Goal: Task Accomplishment & Management: Use online tool/utility

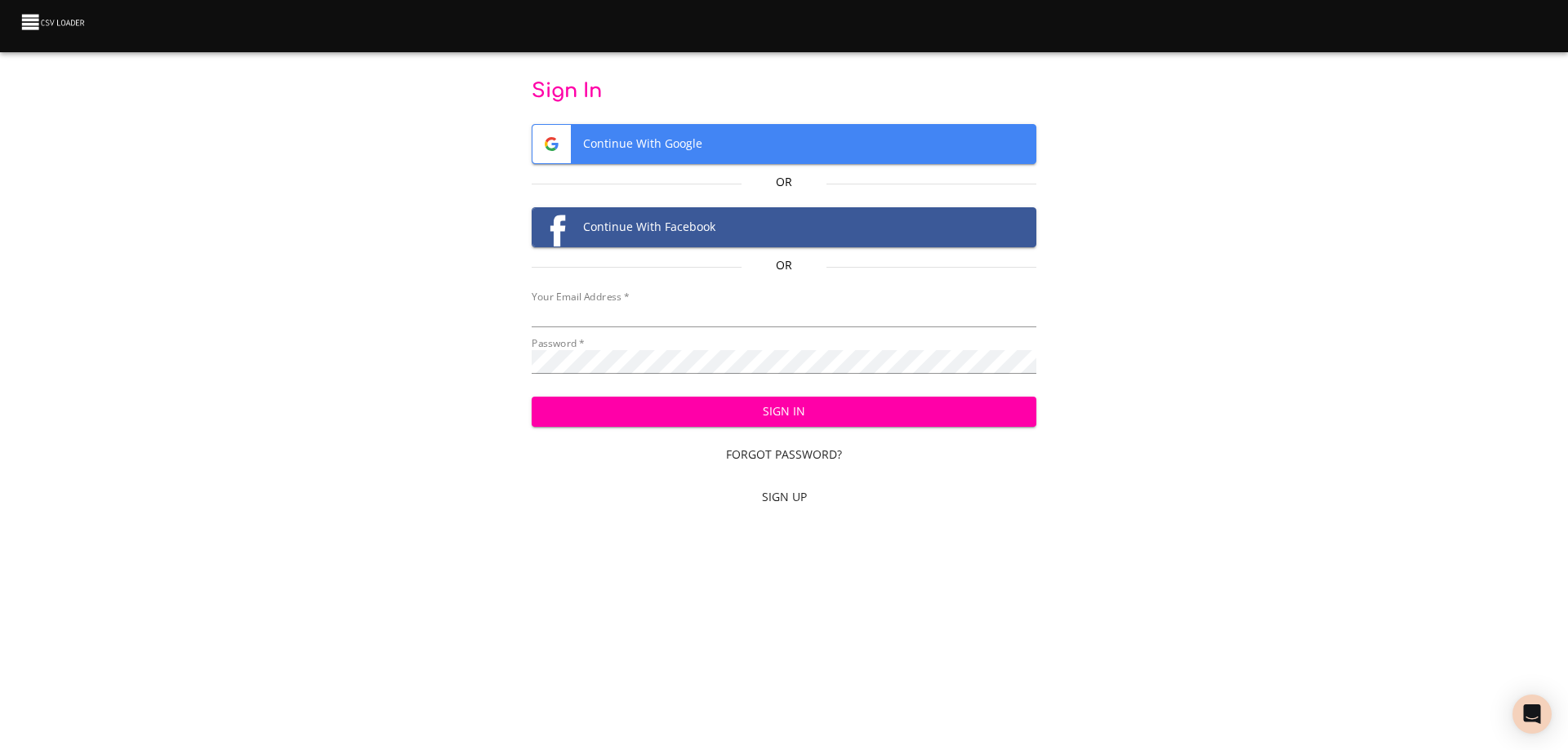
type input "[EMAIL_ADDRESS][DOMAIN_NAME]"
click at [783, 407] on span "Sign In" at bounding box center [784, 412] width 479 height 20
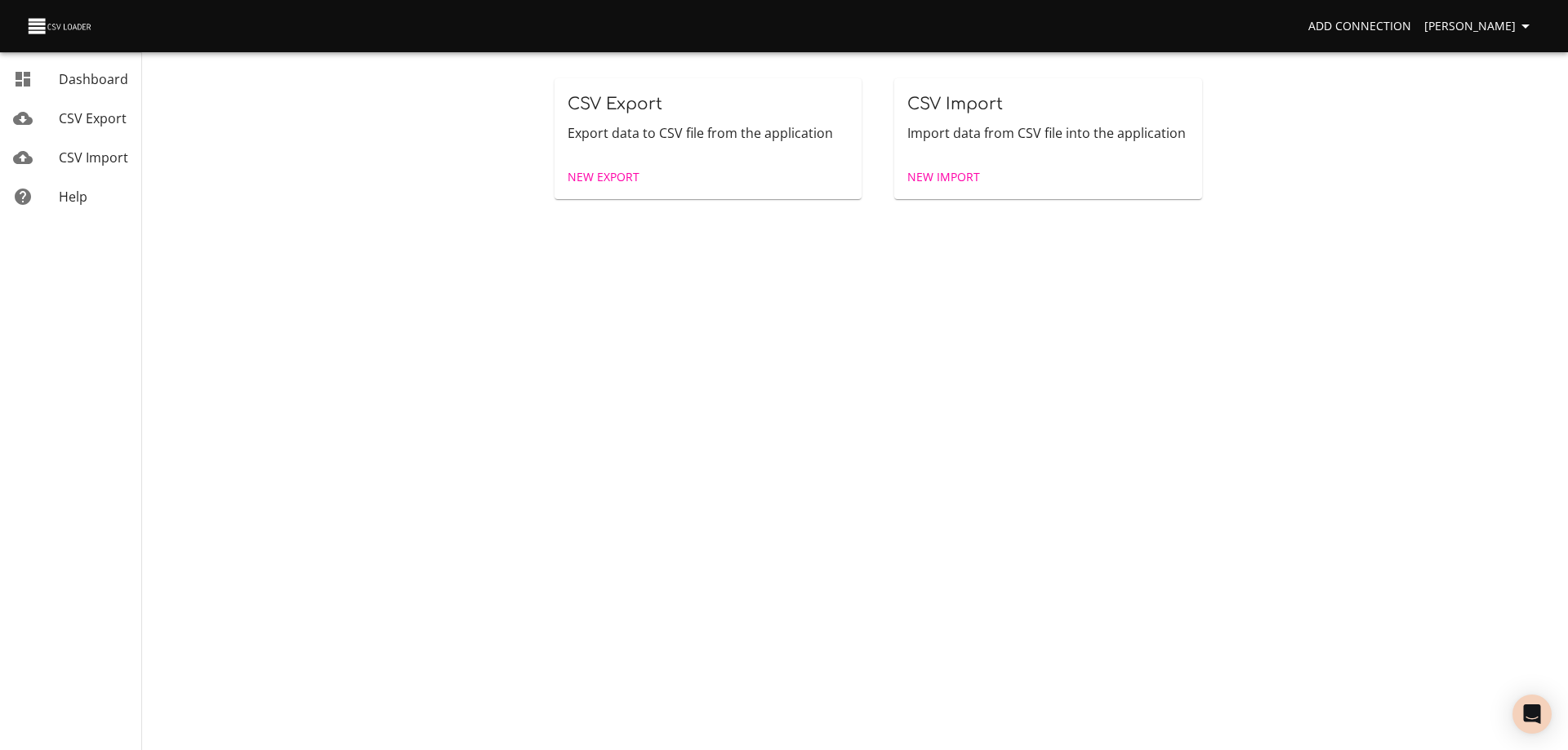
click at [947, 176] on span "New Import" at bounding box center [944, 178] width 72 height 20
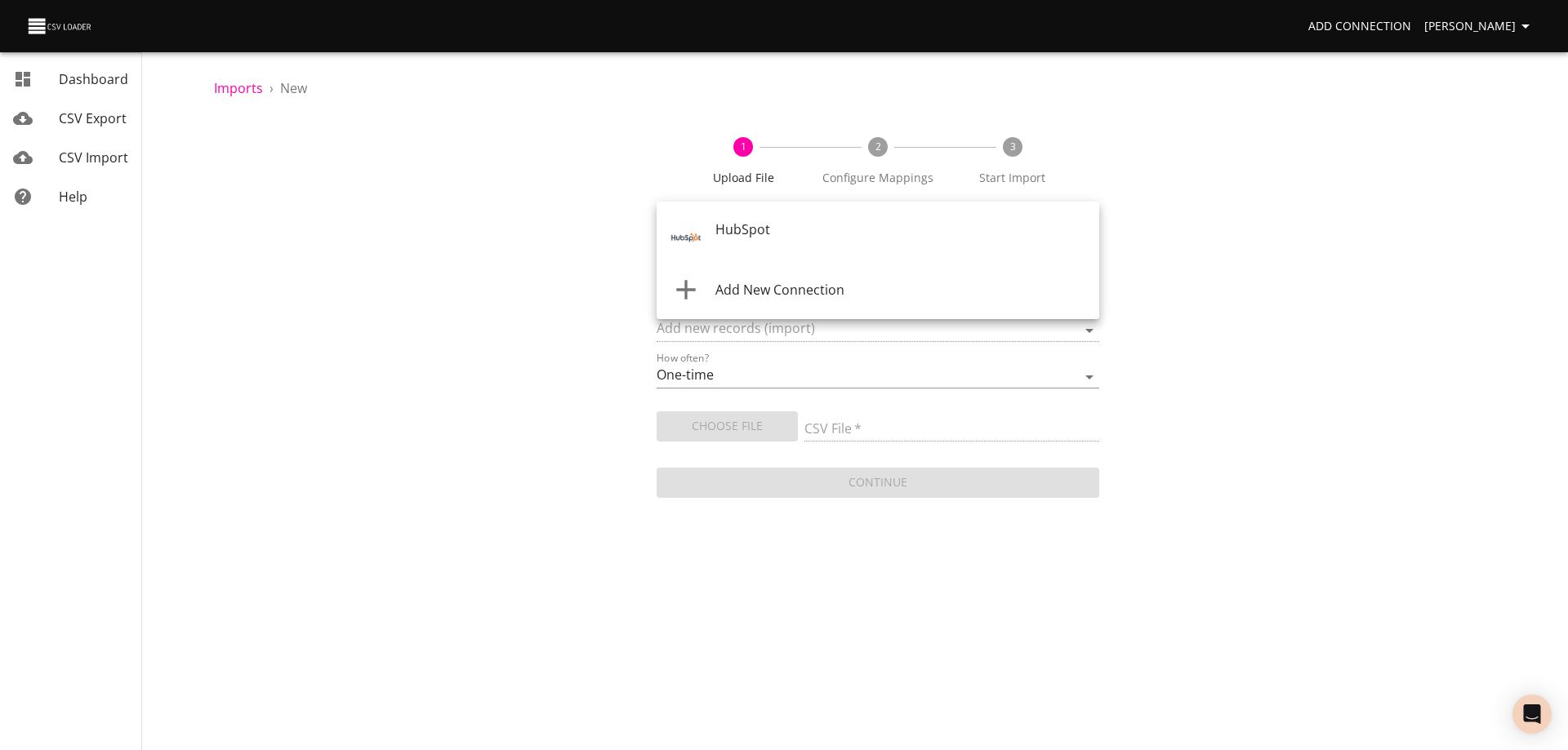
click at [831, 234] on body "Add Connection Wayne Dashboard CSV Export CSV Import Help Imports › New 1 Uploa…" at bounding box center [784, 375] width 1568 height 750
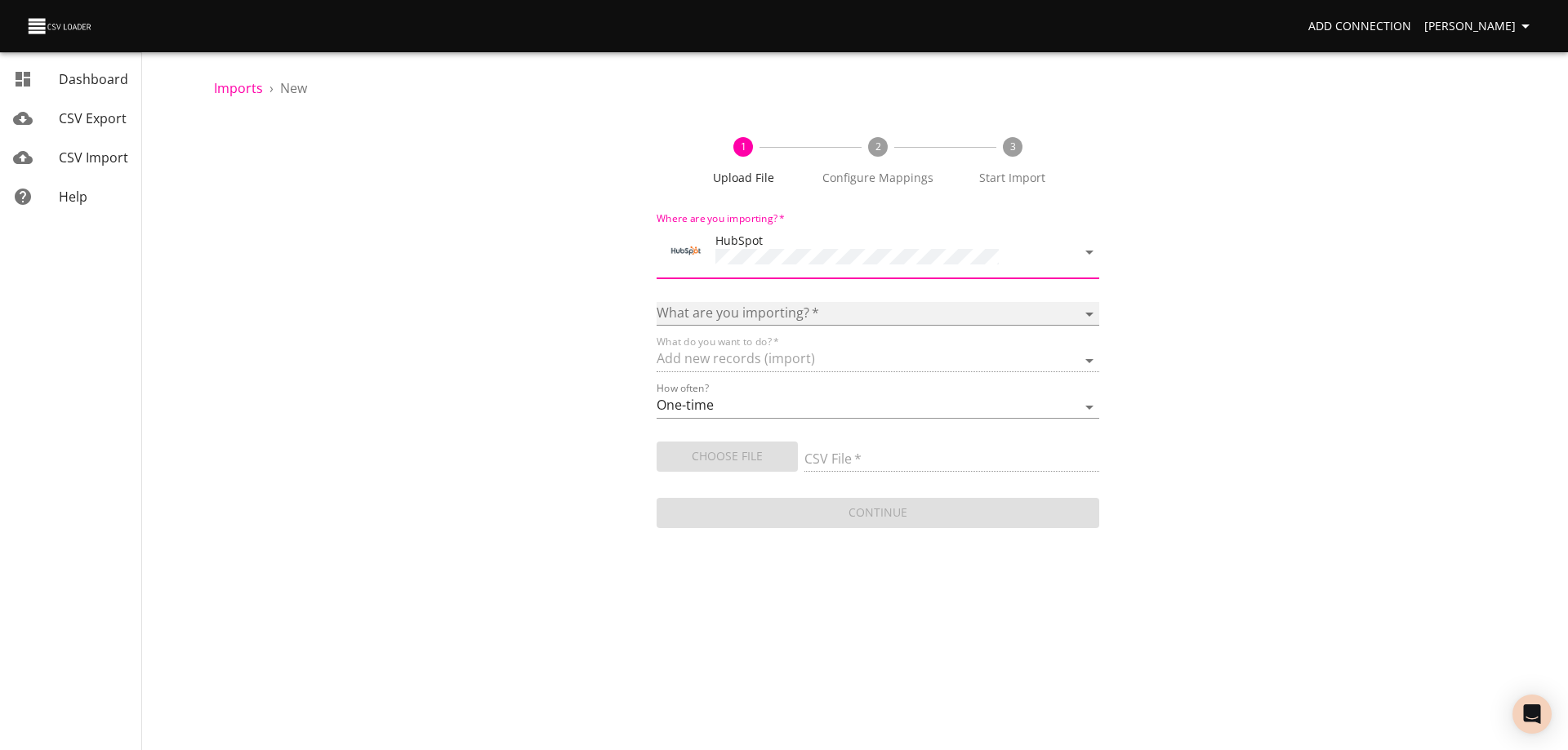
click at [799, 302] on select "Calls Companies Contacts Deals Emails Line items Meetings Notes Products Tasks …" at bounding box center [878, 314] width 443 height 24
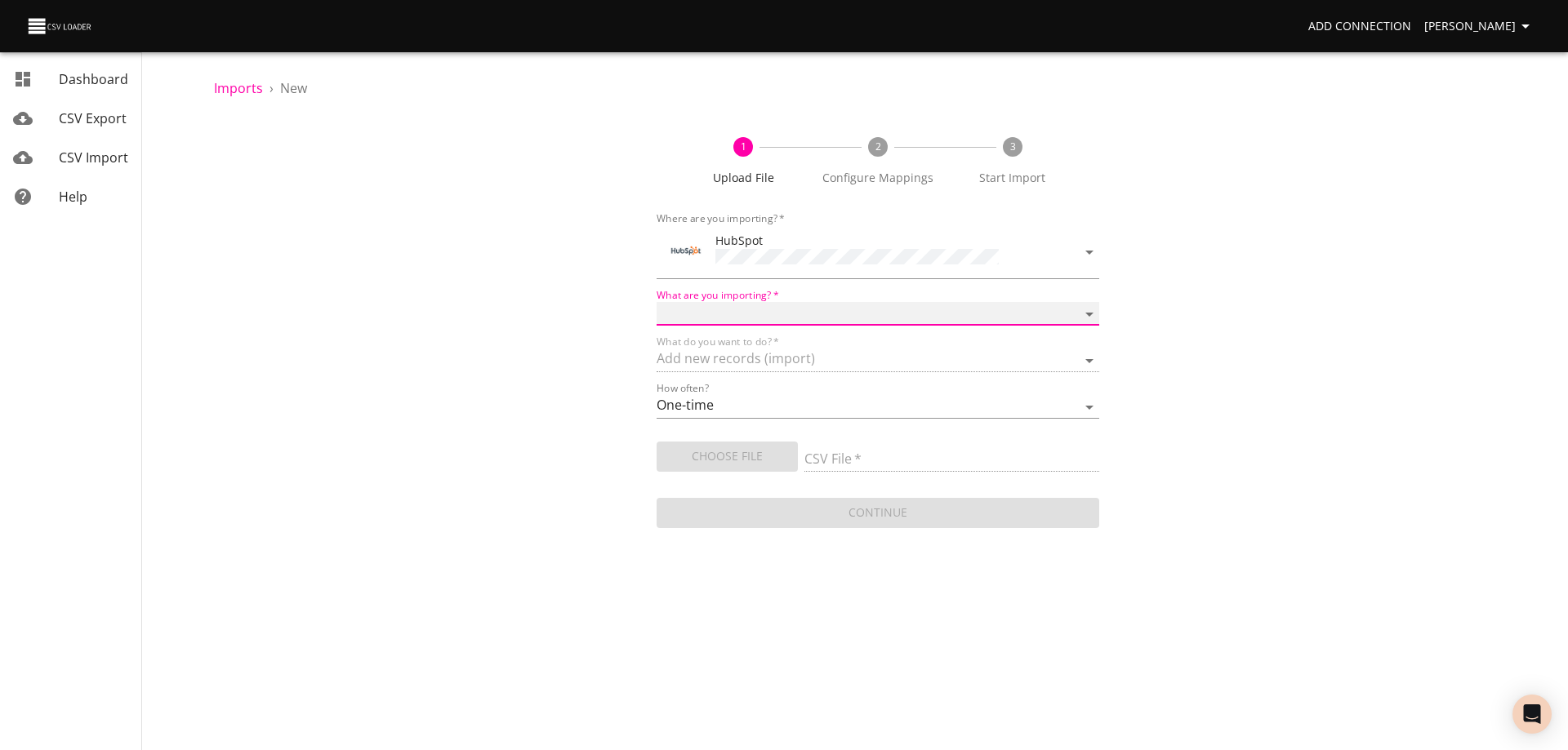
select select "deals"
click at [657, 302] on select "Calls Companies Contacts Deals Emails Line items Meetings Notes Products Tasks …" at bounding box center [878, 314] width 443 height 24
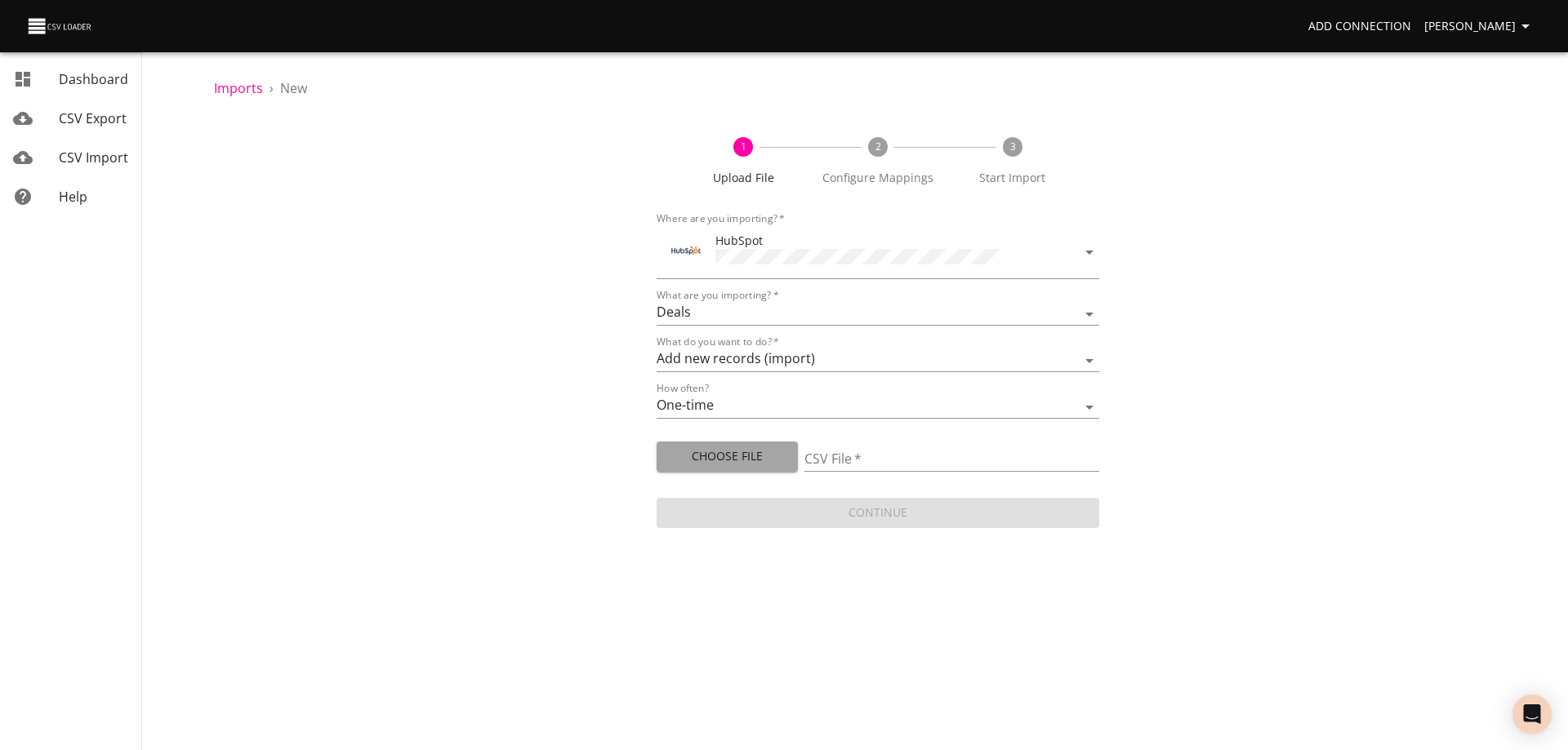
click at [716, 450] on span "Choose File" at bounding box center [727, 457] width 115 height 20
type input "Doctor Daily Sales 10142025.csv"
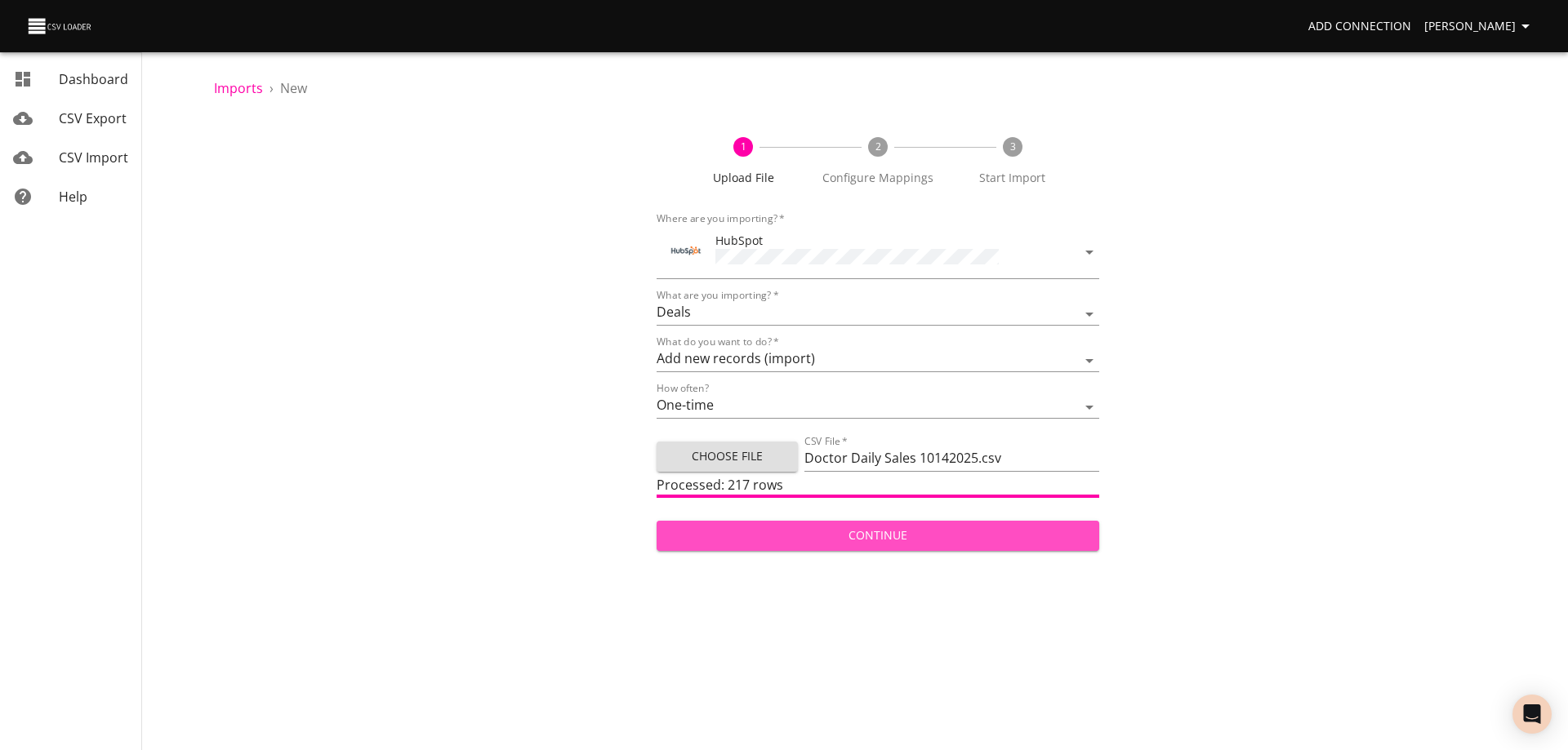
click at [928, 531] on span "Continue" at bounding box center [877, 536] width 417 height 20
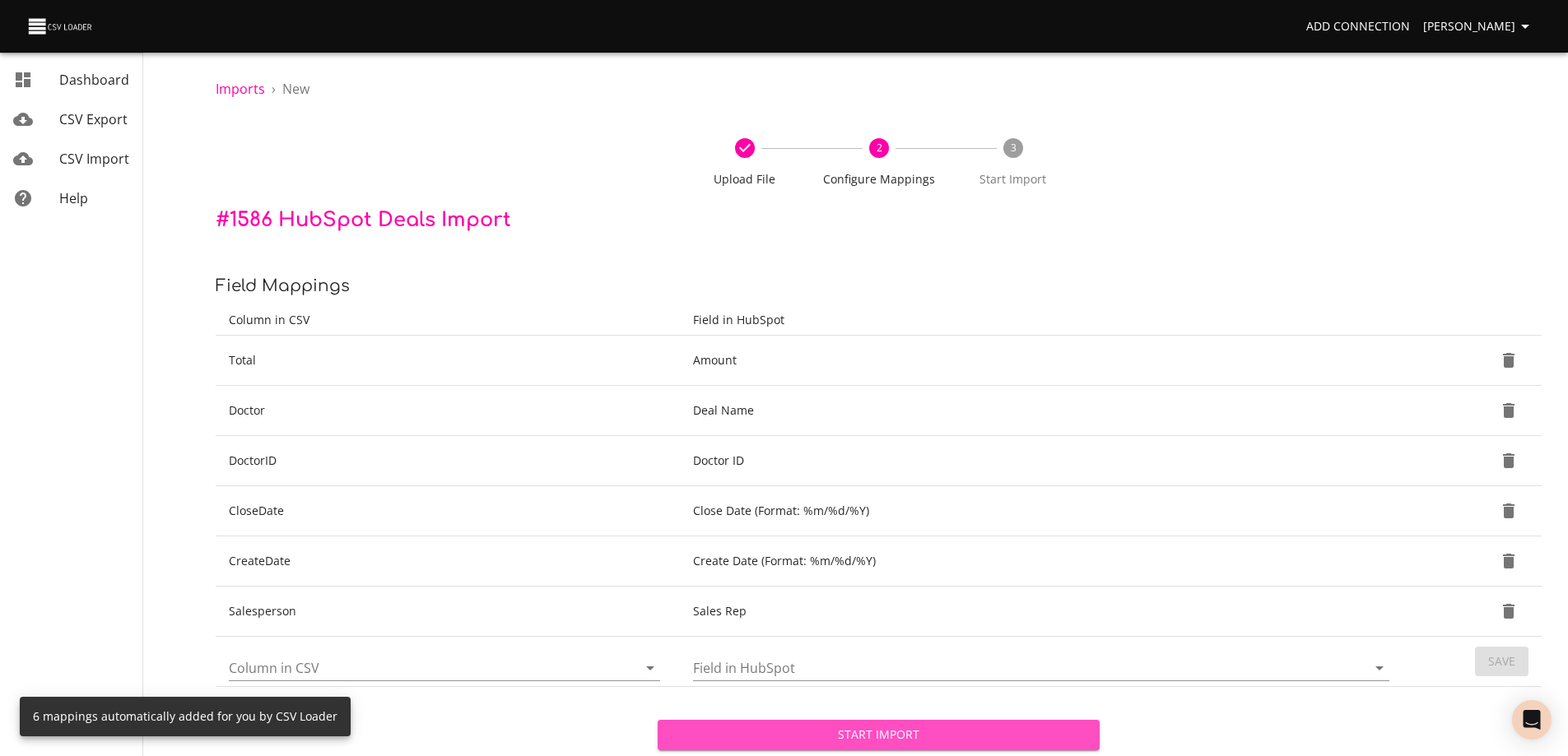
click at [914, 738] on span "Start Import" at bounding box center [878, 735] width 416 height 20
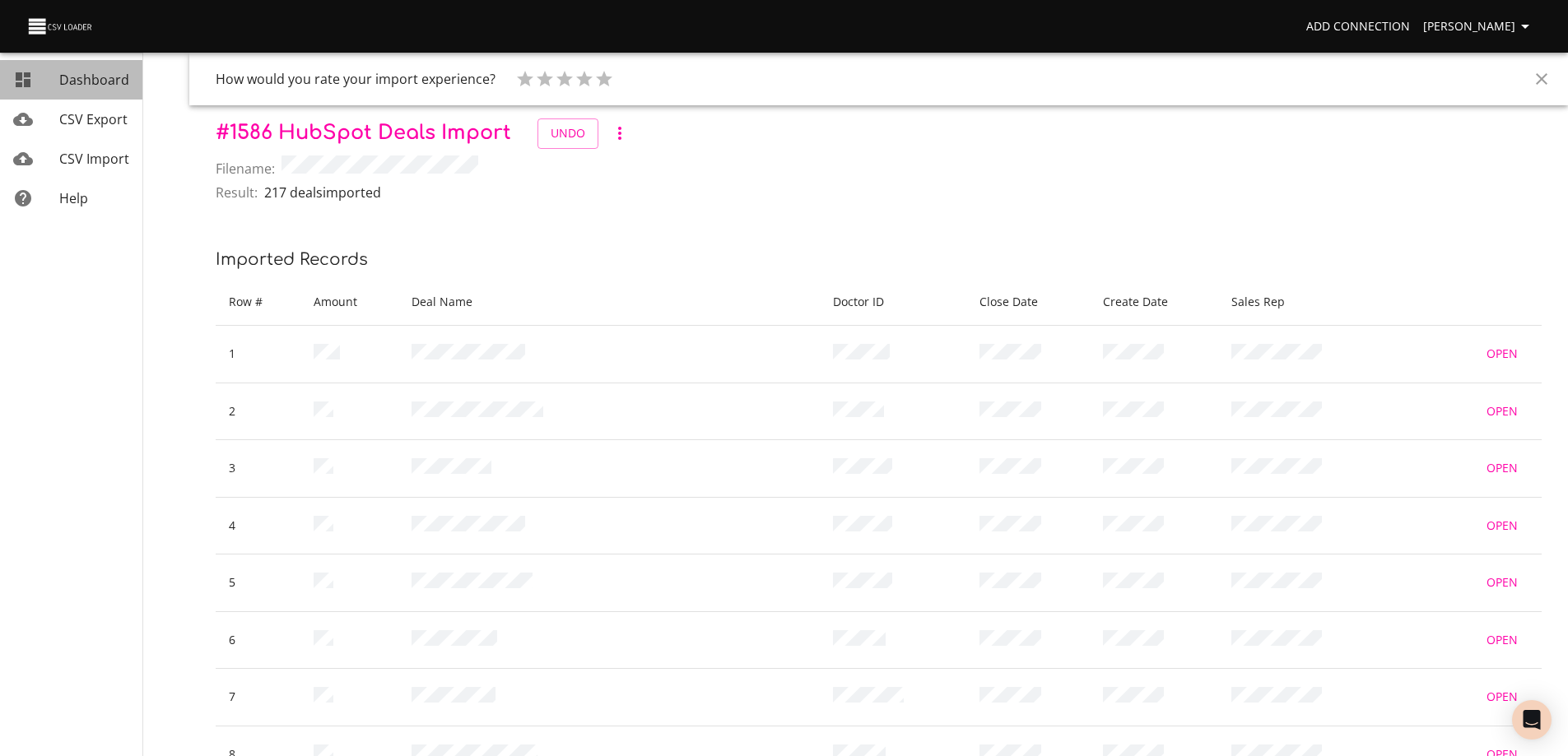
click at [101, 79] on span "Dashboard" at bounding box center [94, 79] width 70 height 18
